Goal: Information Seeking & Learning: Check status

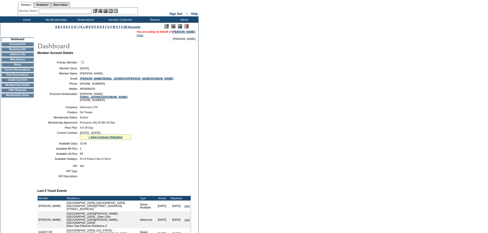
scroll to position [0, 0]
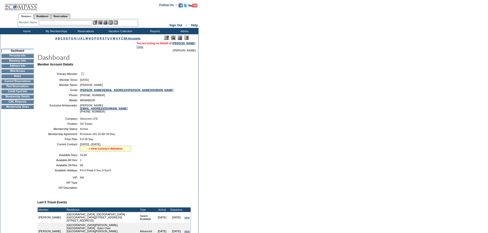
click at [116, 150] on link "» View Contract Utilization" at bounding box center [105, 148] width 34 height 3
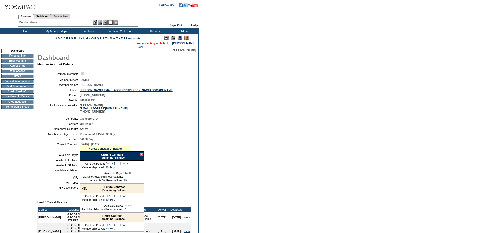
click at [117, 157] on link "Current Contract" at bounding box center [112, 154] width 22 height 3
drag, startPoint x: 283, startPoint y: 8, endPoint x: 278, endPoint y: 14, distance: 8.0
click at [283, 8] on form "Follow Us ::" at bounding box center [244, 177] width 488 height 354
click at [216, 112] on form "Follow Us ::" at bounding box center [244, 177] width 488 height 354
click at [222, 121] on form "Follow Us ::" at bounding box center [244, 177] width 488 height 354
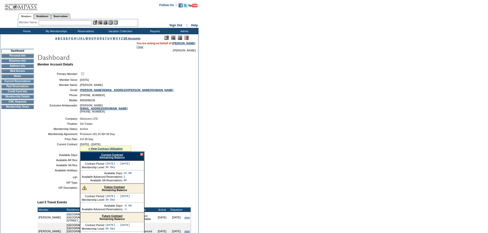
scroll to position [26, 0]
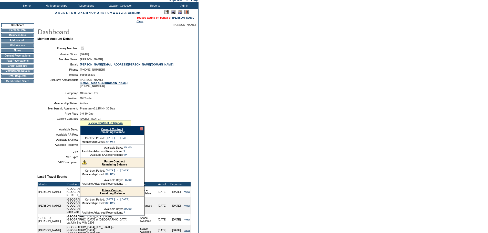
click at [110, 163] on link "Future Contract" at bounding box center [114, 161] width 20 height 3
click at [160, 149] on table "Company: Glencore LTD Position: Oil Trader Membership Status: Active Membership…" at bounding box center [114, 119] width 154 height 59
click at [114, 192] on link "Future Contract" at bounding box center [112, 190] width 20 height 3
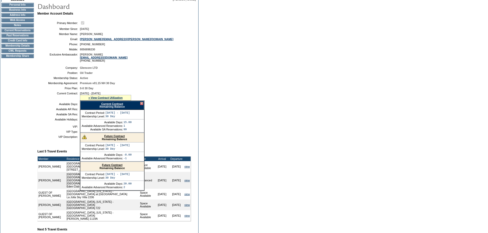
scroll to position [103, 0]
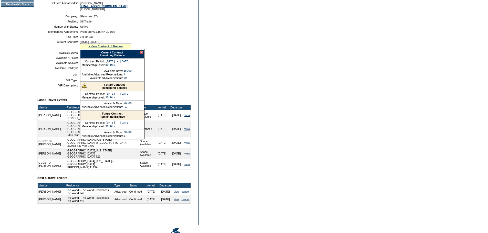
click at [142, 54] on div at bounding box center [141, 52] width 3 height 3
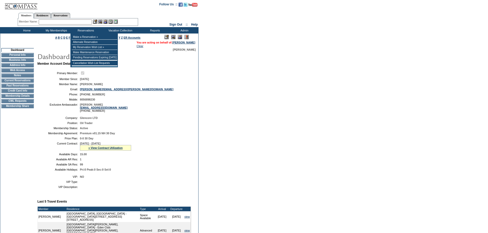
scroll to position [0, 0]
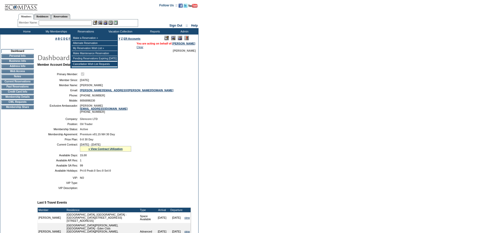
click at [74, 19] on div "Members Residences Reservations" at bounding box center [78, 15] width 120 height 8
click at [77, 23] on input "text" at bounding box center [65, 22] width 53 height 5
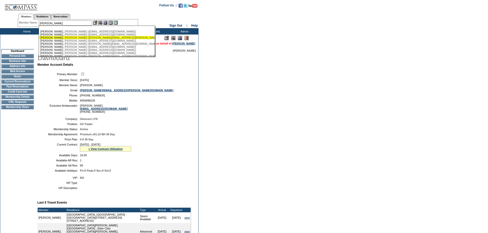
click at [81, 38] on div "[PERSON_NAME] ([PERSON_NAME][EMAIL_ADDRESS][PERSON_NAME][DOMAIN_NAME])" at bounding box center [96, 37] width 113 height 3
type input "[PERSON_NAME] ([PERSON_NAME][EMAIL_ADDRESS][PERSON_NAME][DOMAIN_NAME])"
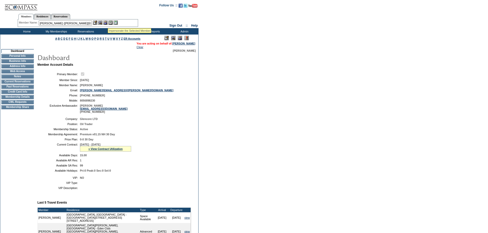
click at [108, 22] on img at bounding box center [105, 22] width 4 height 4
click at [100, 23] on img at bounding box center [100, 22] width 4 height 4
